Goal: Find specific page/section: Find specific page/section

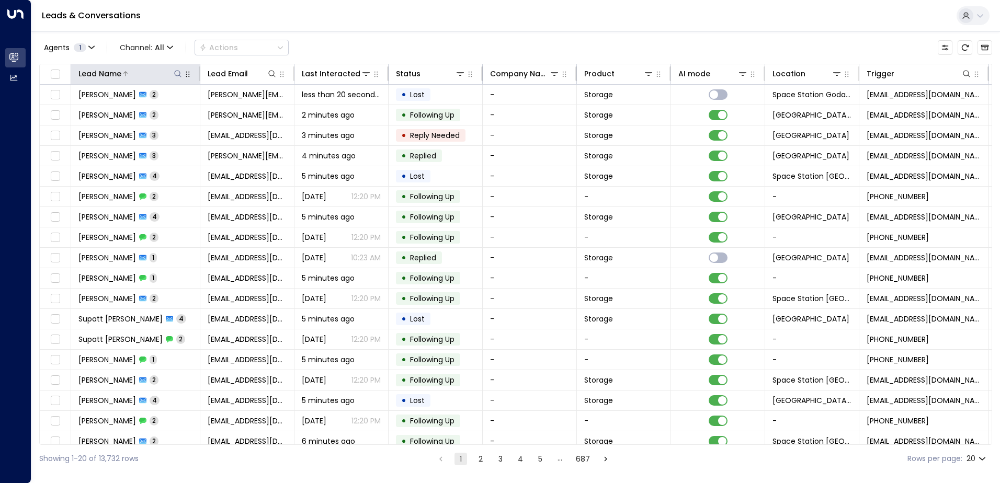
click at [176, 74] on icon at bounding box center [178, 74] width 8 height 8
click at [158, 112] on input "text" at bounding box center [178, 111] width 144 height 19
type input "*****"
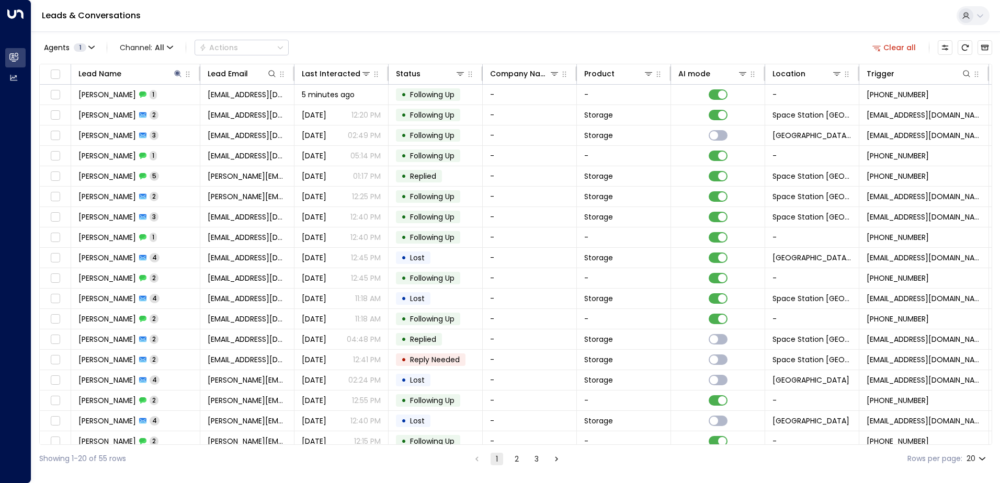
click at [410, 38] on div "Agents 1 Channel: All Actions Clear all" at bounding box center [515, 48] width 953 height 22
click at [178, 71] on icon at bounding box center [178, 74] width 8 height 8
click at [177, 73] on icon at bounding box center [177, 73] width 7 height 7
type input "*"
type input "**********"
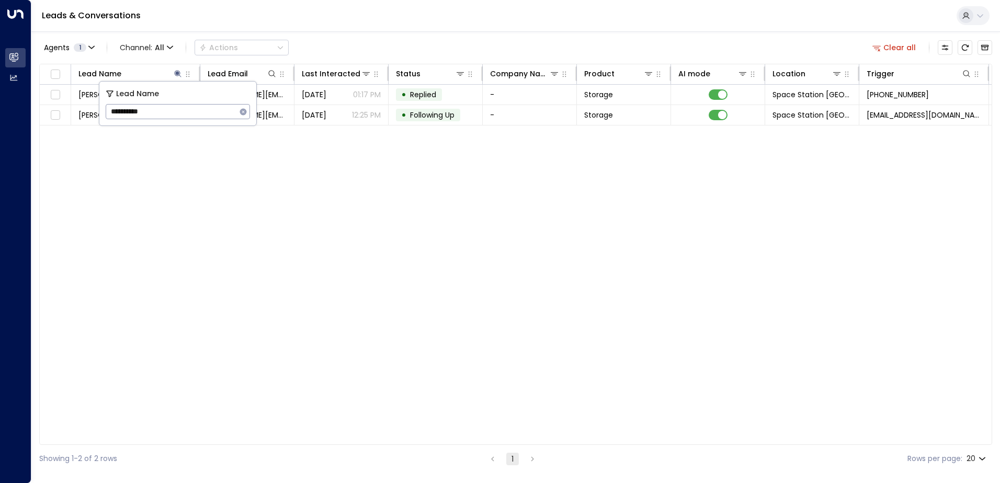
click at [356, 38] on div "Agents 1 Channel: All Actions Clear all" at bounding box center [515, 48] width 953 height 22
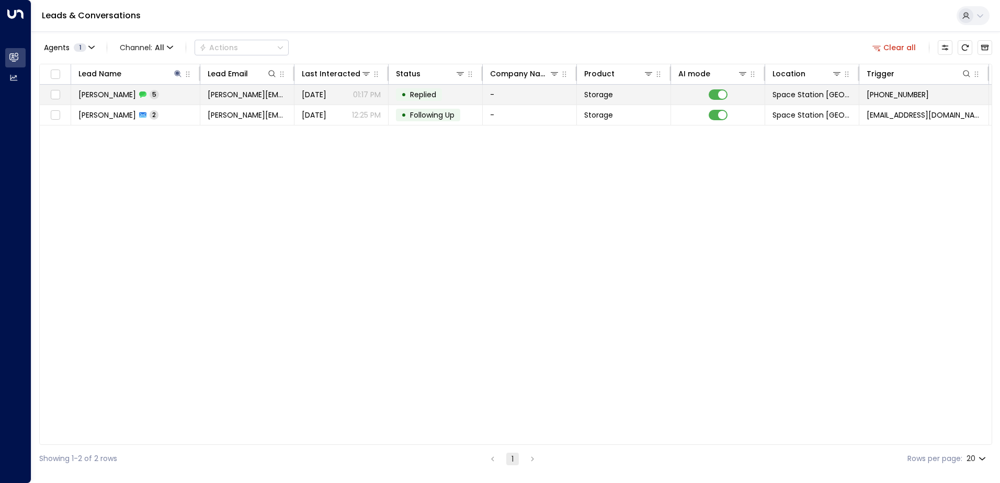
click at [437, 88] on td "• Replied" at bounding box center [436, 95] width 94 height 20
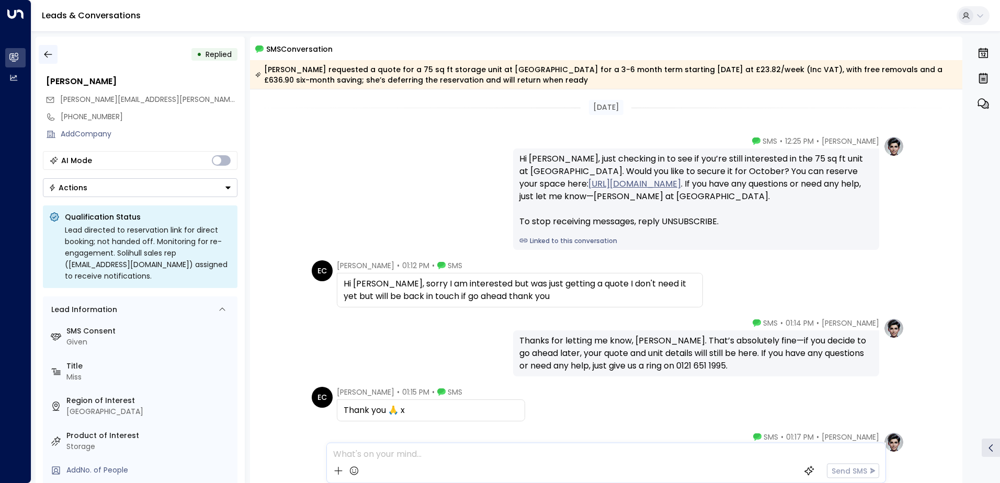
click at [53, 48] on button "button" at bounding box center [48, 54] width 19 height 19
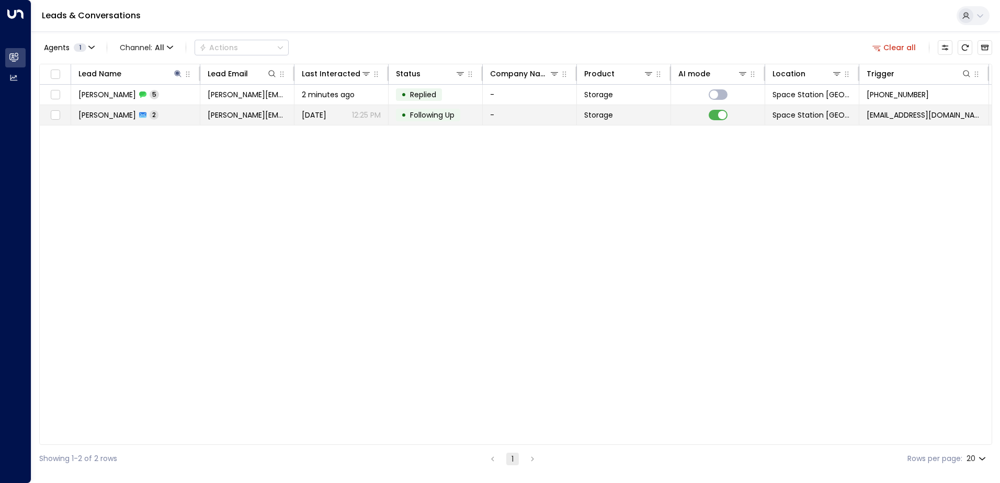
click at [171, 117] on td "[PERSON_NAME] 2" at bounding box center [135, 115] width 129 height 20
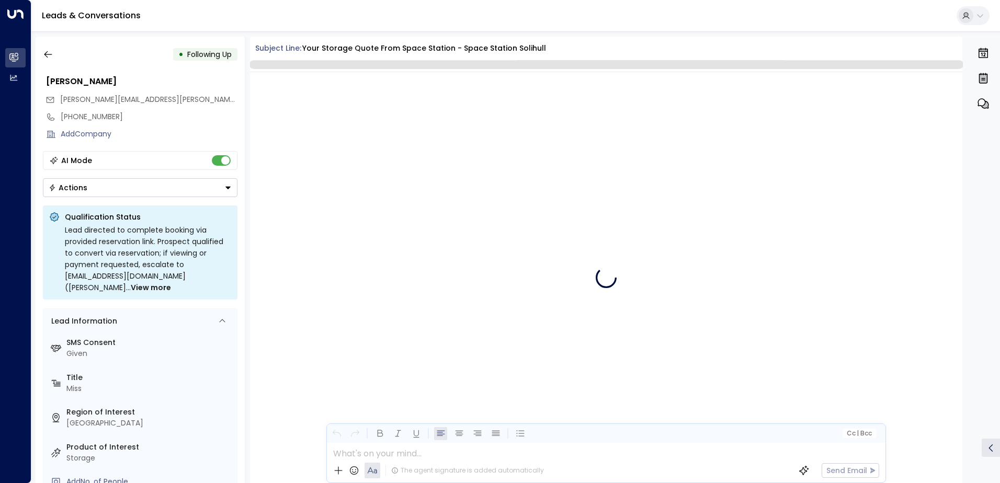
scroll to position [1240, 0]
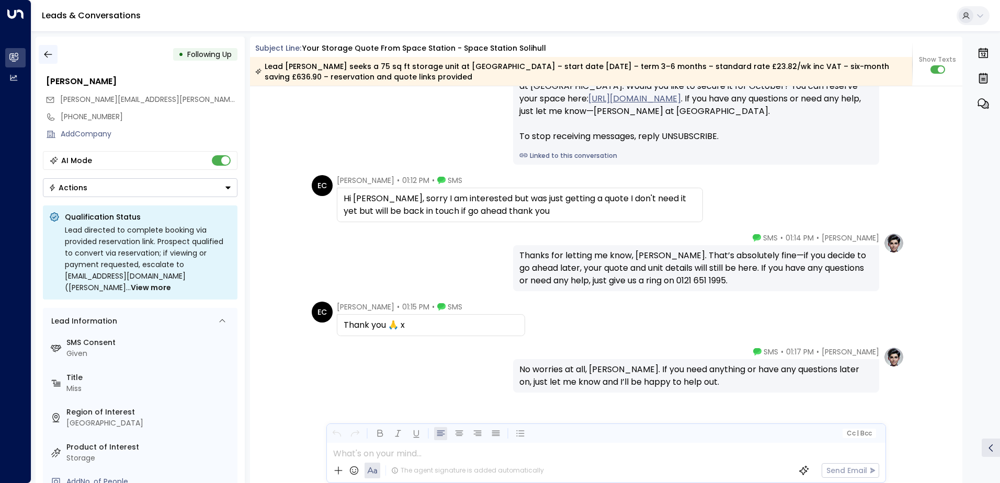
click at [46, 47] on button "button" at bounding box center [48, 54] width 19 height 19
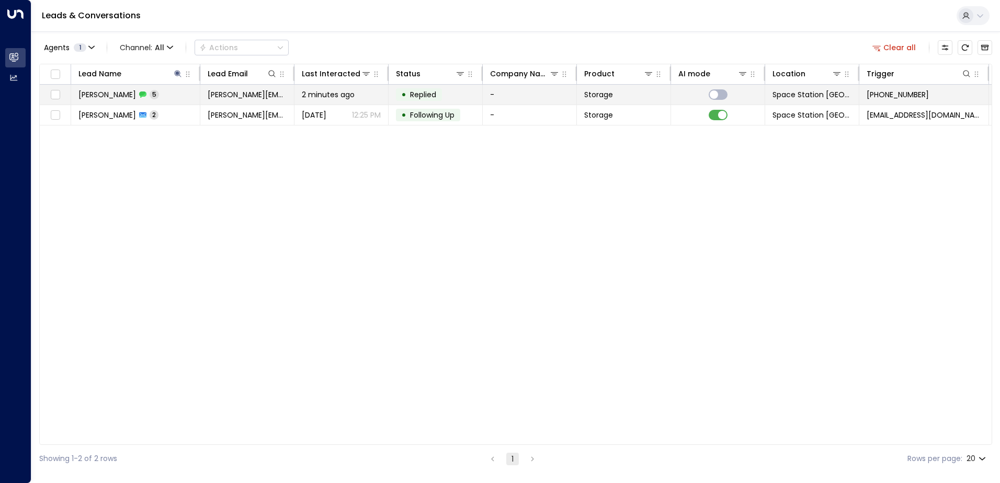
click at [178, 93] on td "[PERSON_NAME] 5" at bounding box center [135, 95] width 129 height 20
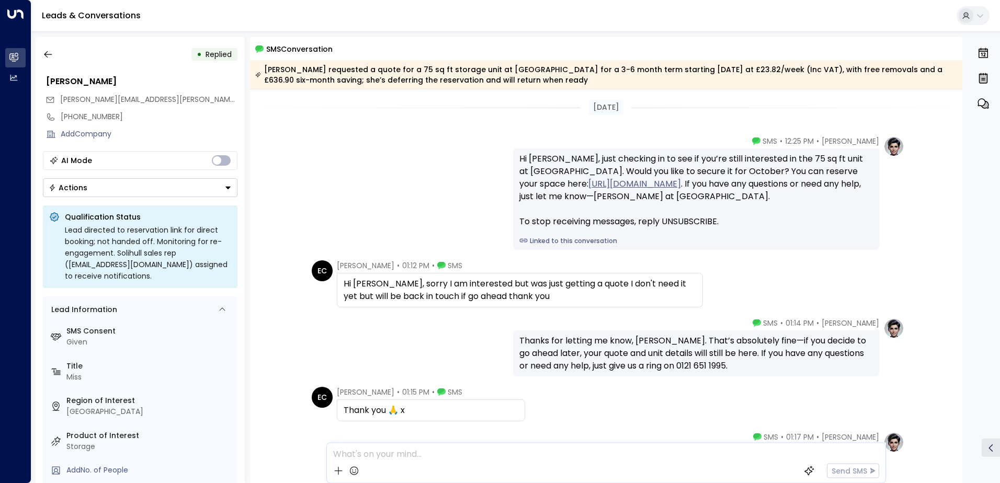
scroll to position [99, 0]
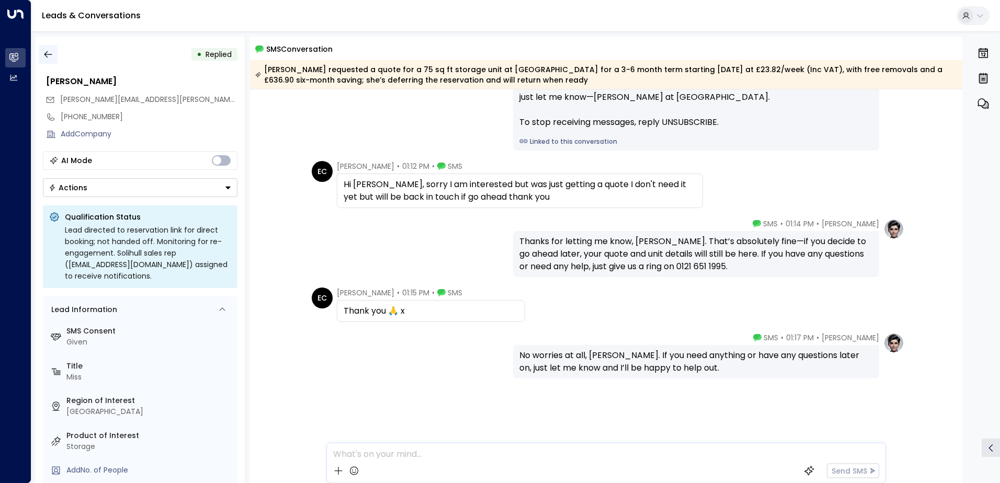
click at [51, 55] on icon "button" at bounding box center [48, 54] width 10 height 10
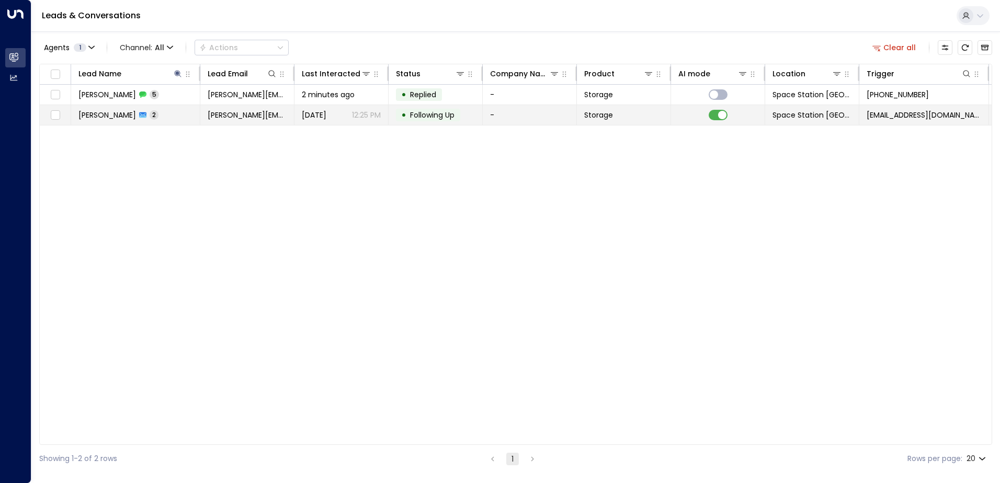
click at [122, 110] on span "[PERSON_NAME]" at bounding box center [107, 115] width 58 height 10
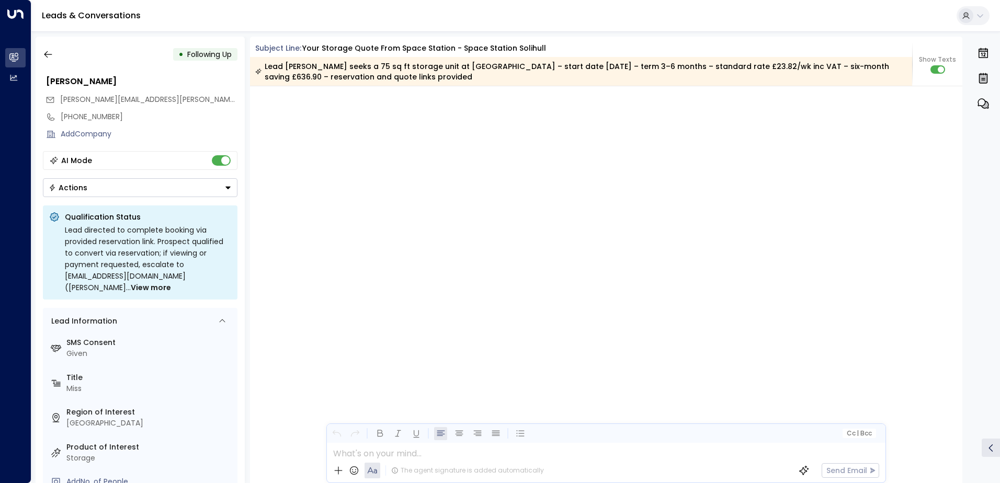
scroll to position [1254, 0]
